Goal: Task Accomplishment & Management: Complete application form

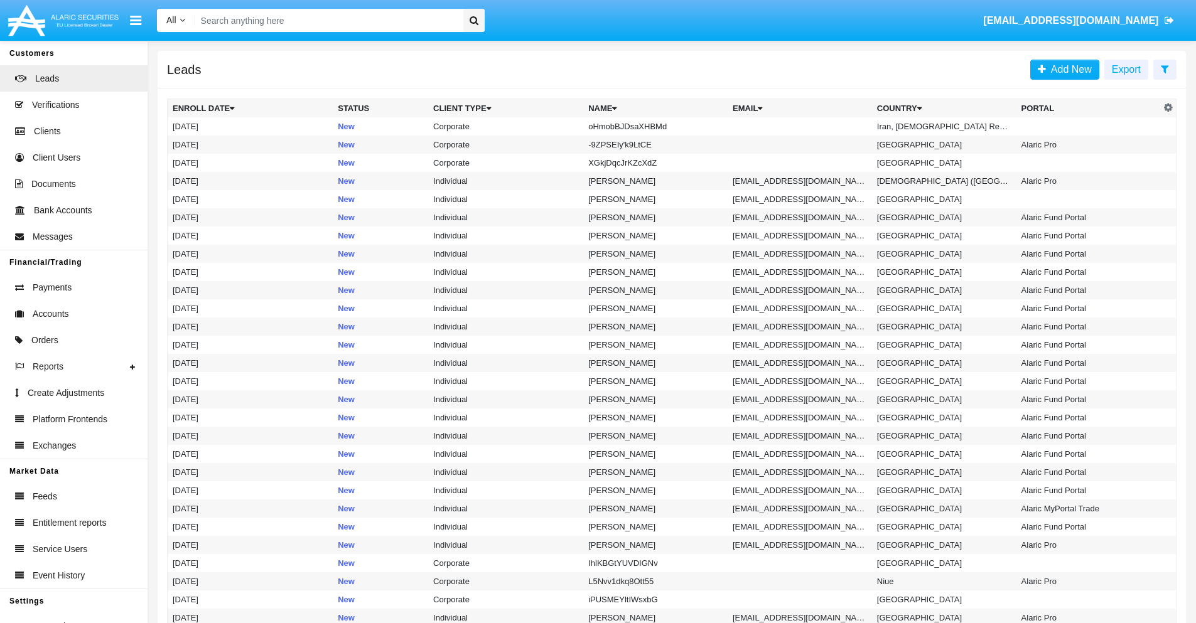
click at [1164, 68] on icon at bounding box center [1164, 69] width 8 height 10
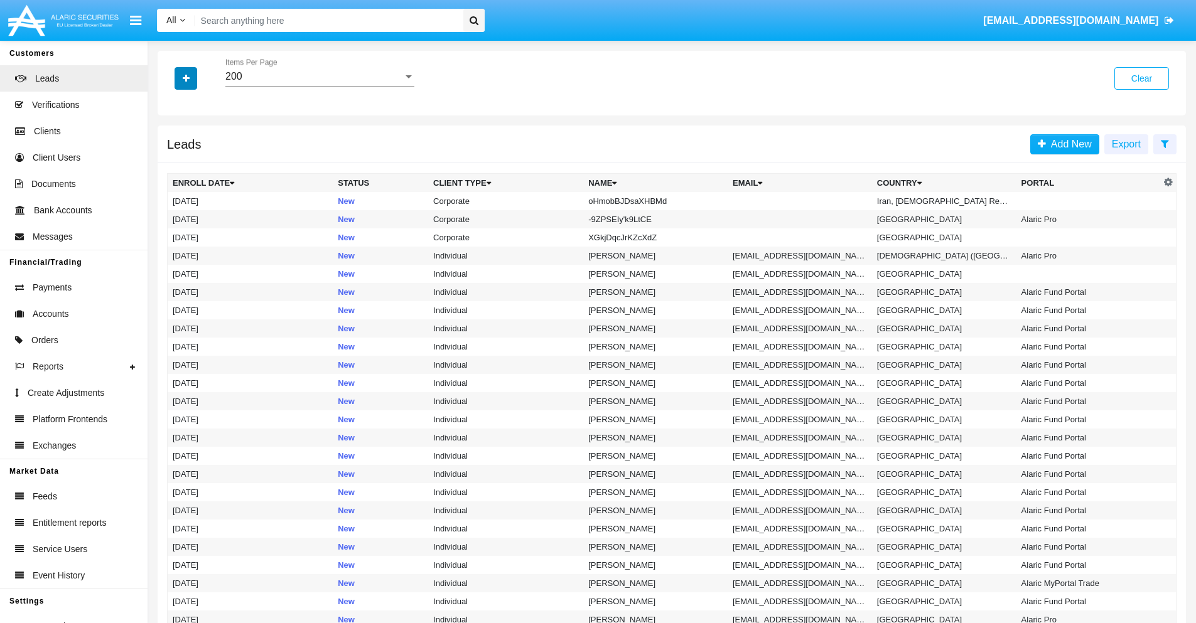
click at [186, 78] on icon "button" at bounding box center [186, 78] width 7 height 9
click at [196, 141] on span "Name" at bounding box center [196, 140] width 27 height 15
click at [173, 146] on input "Name" at bounding box center [172, 146] width 1 height 1
checkbox input "true"
click at [186, 78] on icon "button" at bounding box center [186, 78] width 7 height 9
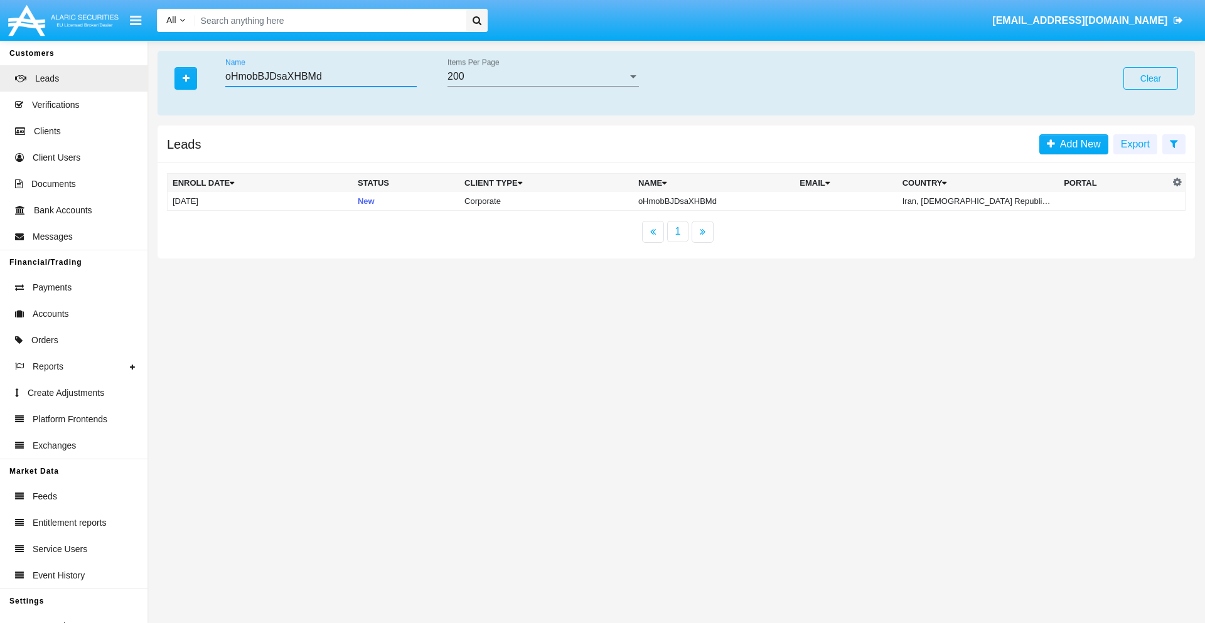
type input "oHmobBJDsaXHBMd"
click at [716, 201] on td "oHmobBJDsaXHBMd" at bounding box center [713, 201] width 161 height 19
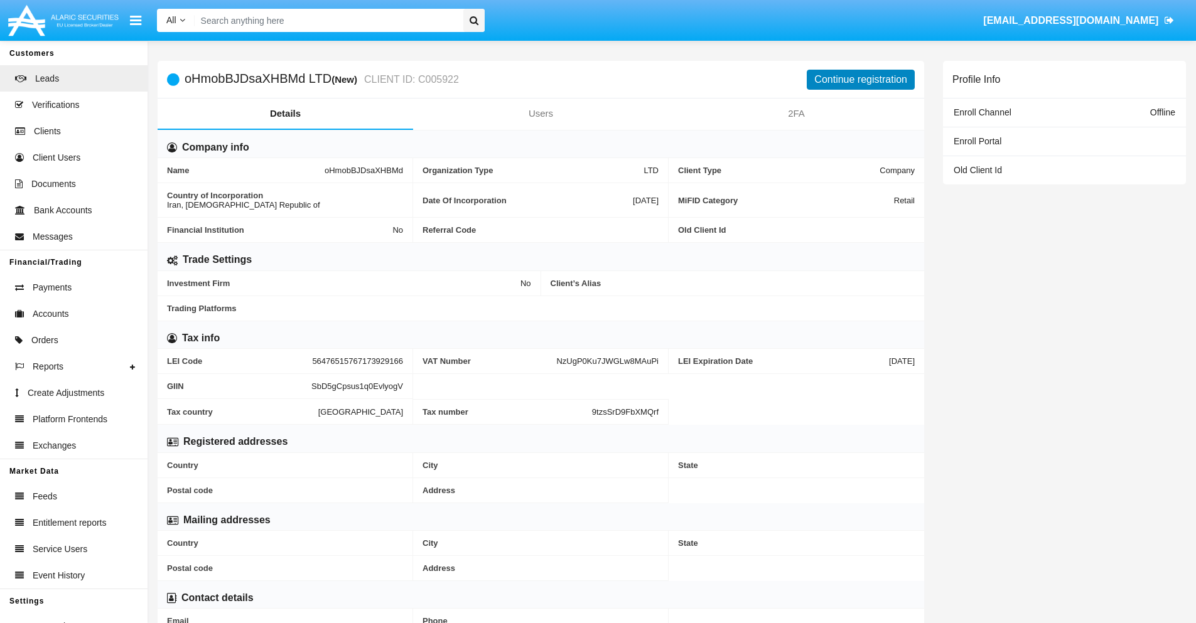
click at [860, 79] on button "Continue registration" at bounding box center [860, 80] width 108 height 20
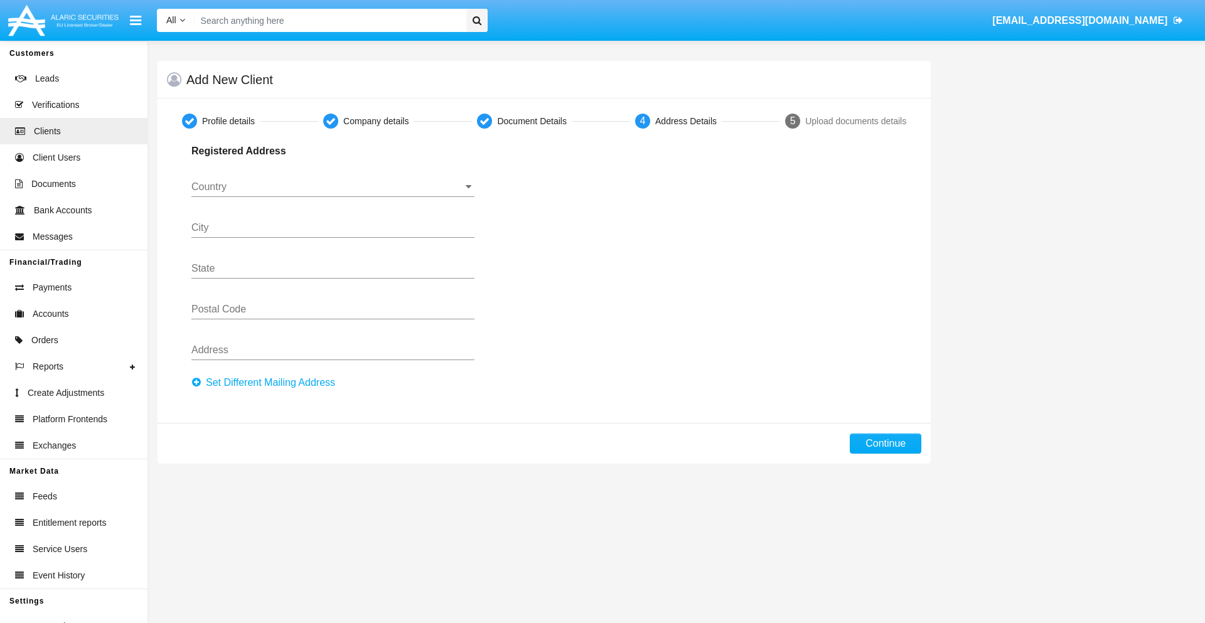
click at [267, 383] on button "Set Different Mailing Address" at bounding box center [266, 383] width 151 height 20
click at [886, 444] on button "Continue" at bounding box center [886, 444] width 72 height 20
click at [267, 383] on button "Set Different Mailing Address" at bounding box center [266, 383] width 151 height 20
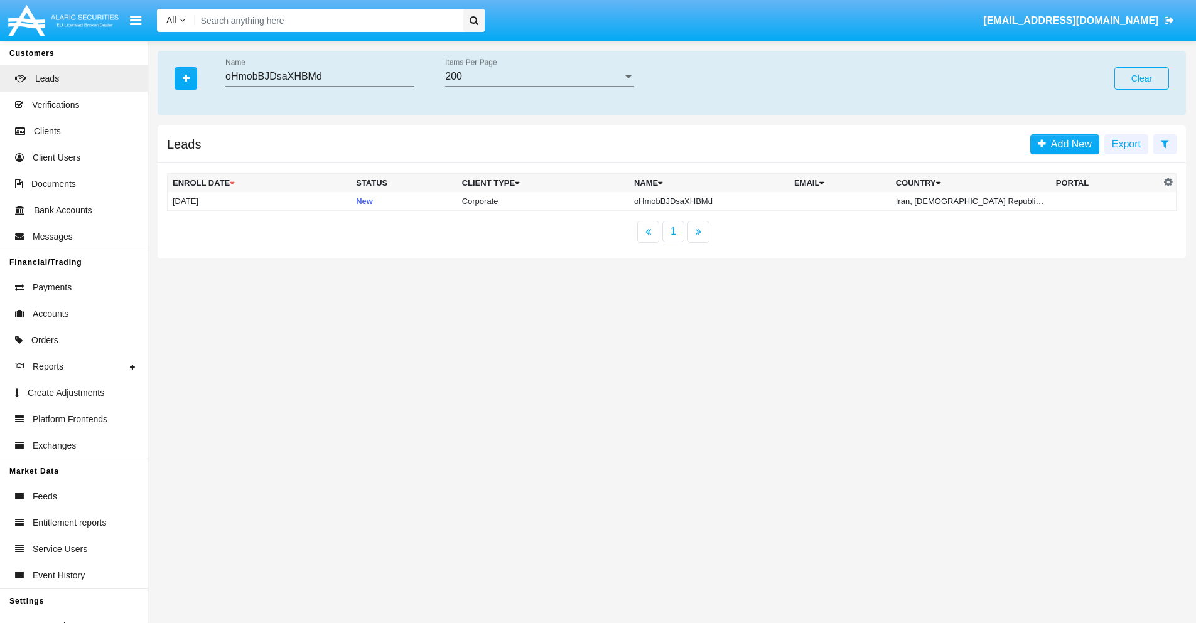
click at [1141, 78] on button "Clear" at bounding box center [1141, 78] width 55 height 23
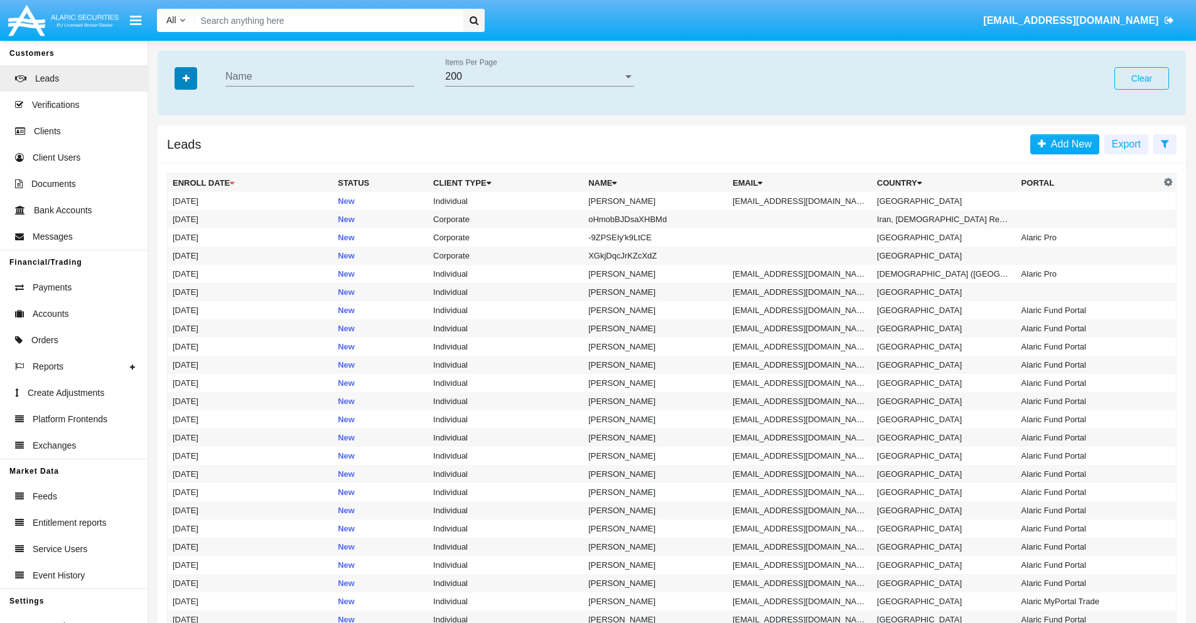
click at [186, 78] on icon "button" at bounding box center [186, 78] width 7 height 9
click at [195, 159] on span "Email" at bounding box center [195, 158] width 25 height 15
click at [173, 164] on input "Email" at bounding box center [172, 164] width 1 height 1
checkbox input "true"
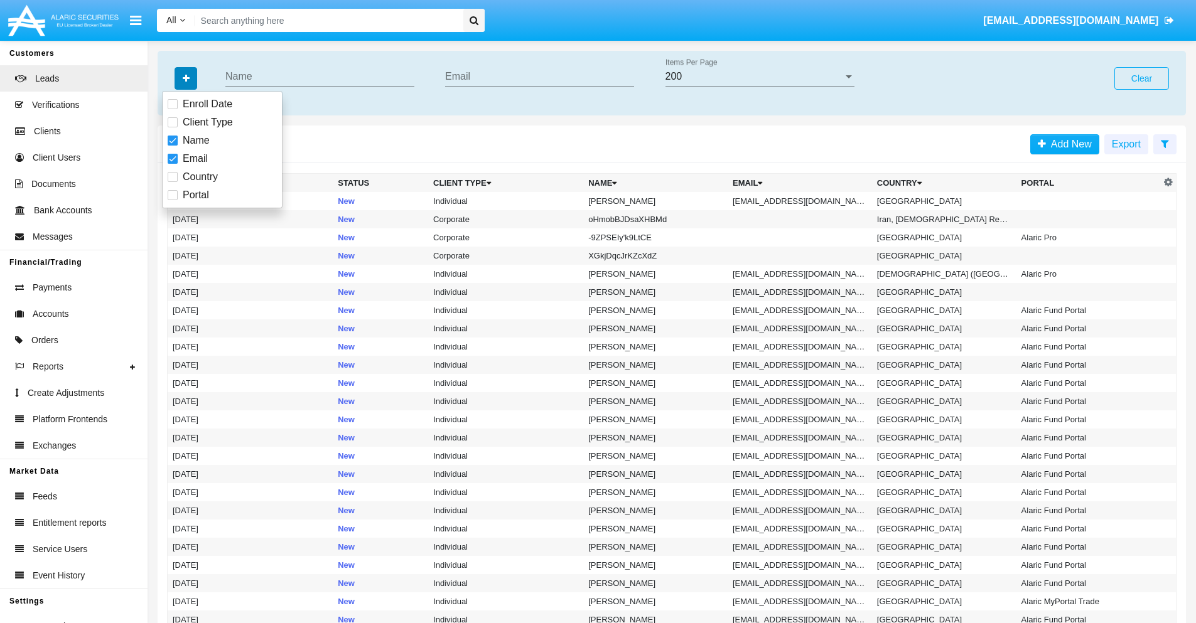
click at [186, 78] on icon "button" at bounding box center [186, 78] width 7 height 9
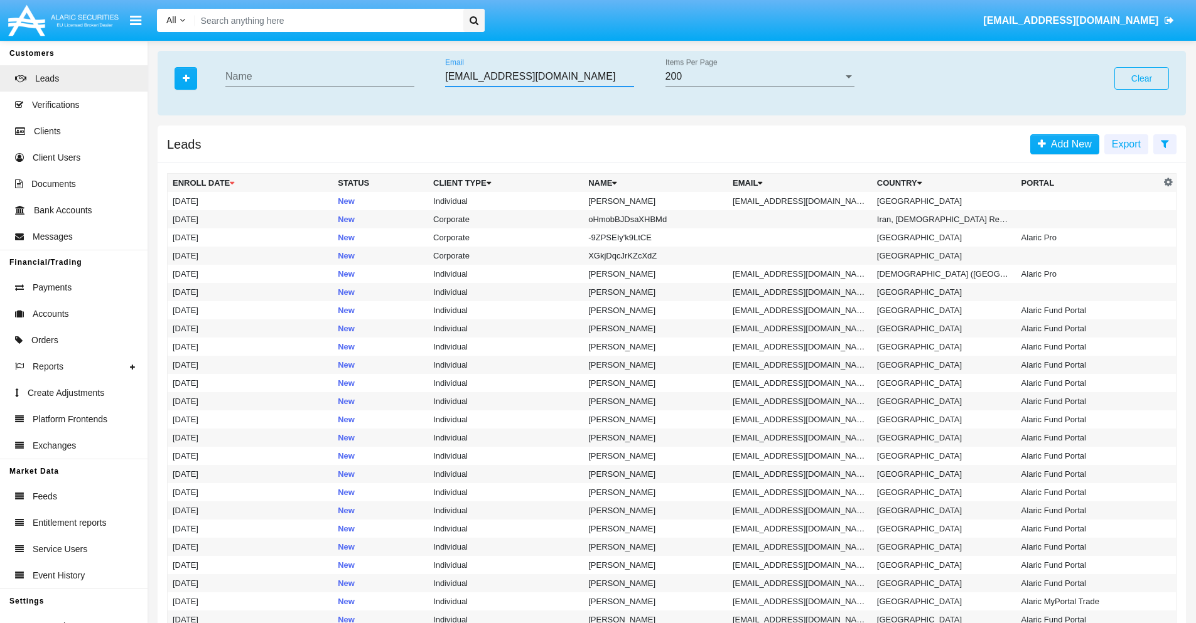
type input "[EMAIL_ADDRESS][DOMAIN_NAME]"
click at [803, 201] on td "[EMAIL_ADDRESS][DOMAIN_NAME]" at bounding box center [799, 201] width 144 height 18
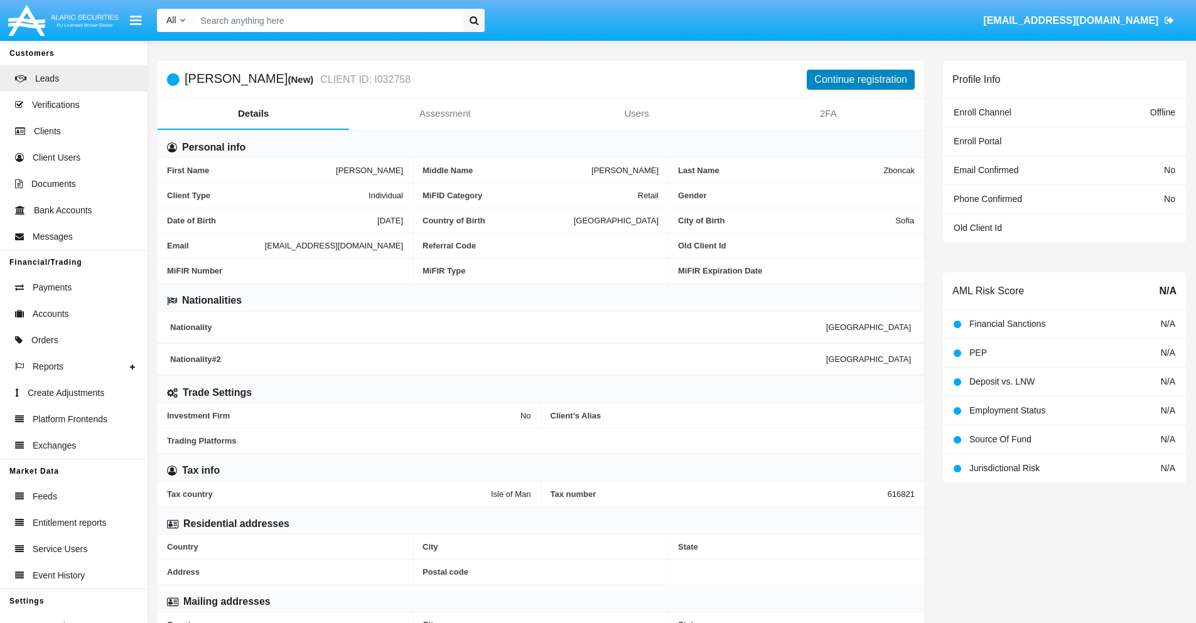
click at [860, 79] on button "Continue registration" at bounding box center [860, 80] width 108 height 20
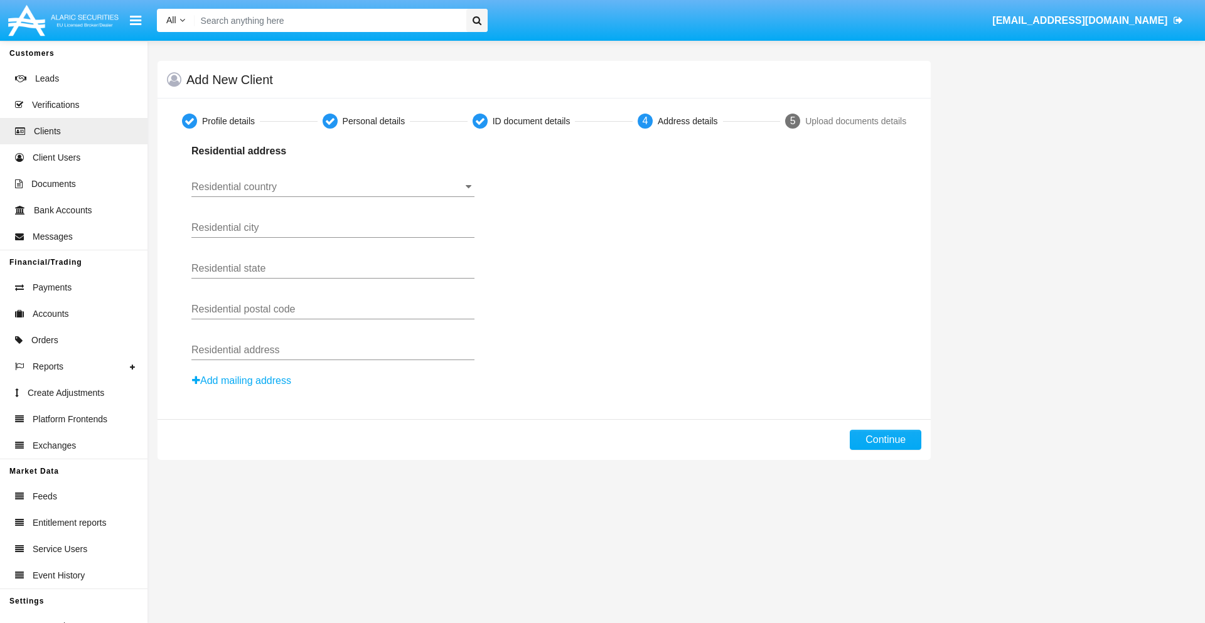
click at [242, 381] on button "Add mailing address" at bounding box center [241, 381] width 100 height 16
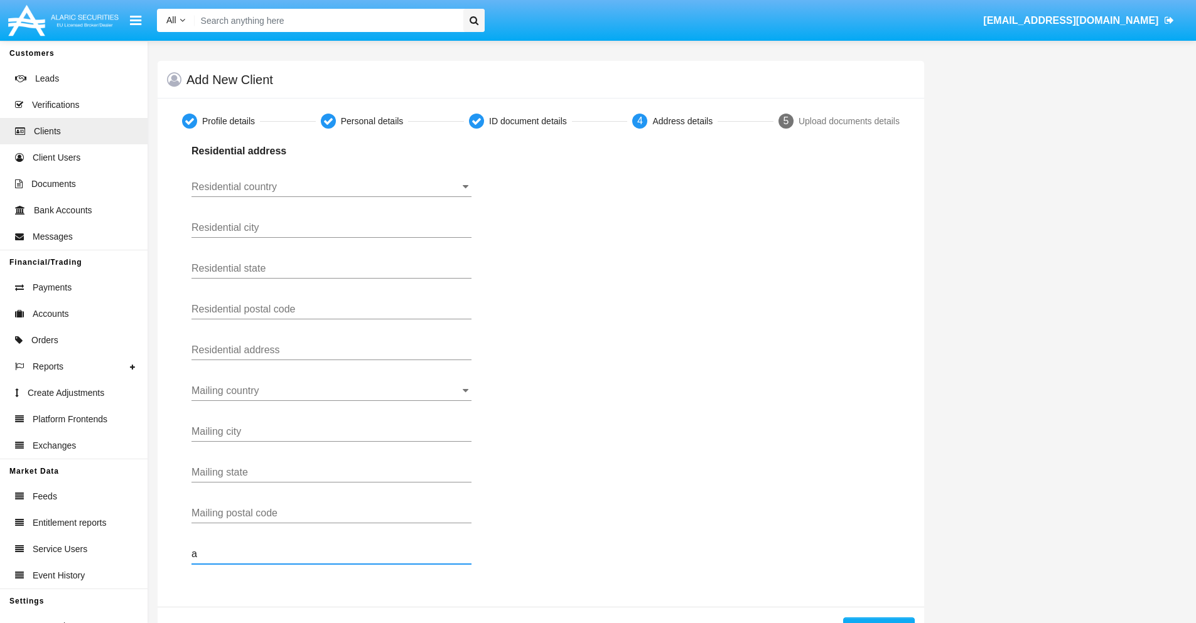
type input "a"
click at [878, 620] on button "Continue" at bounding box center [879, 628] width 72 height 20
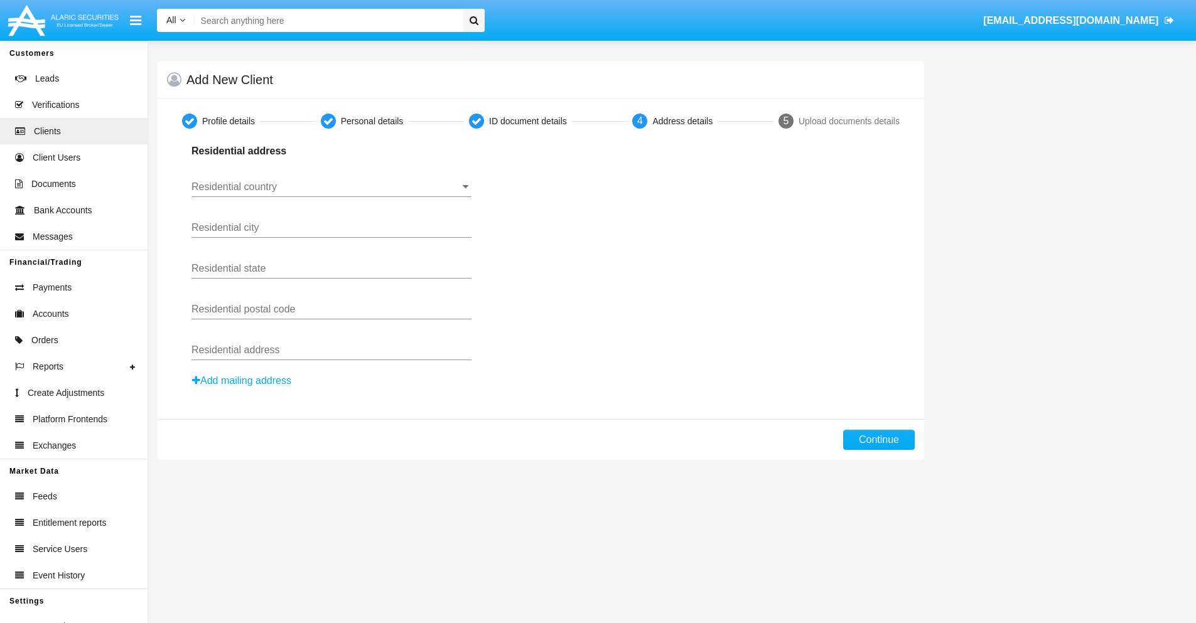
click at [242, 381] on button "Add mailing address" at bounding box center [241, 381] width 100 height 16
